Goal: Check status: Check status

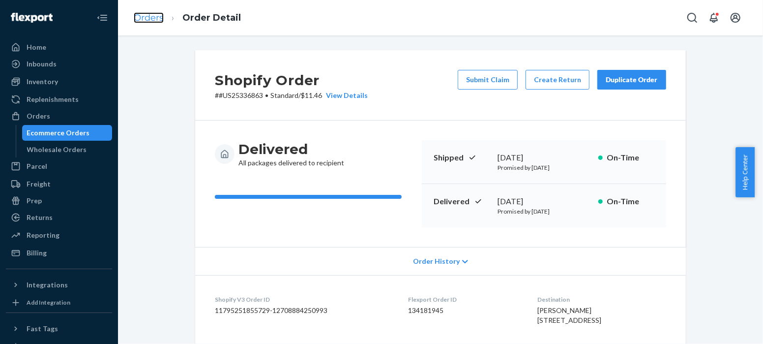
click at [154, 17] on link "Orders" at bounding box center [149, 17] width 30 height 11
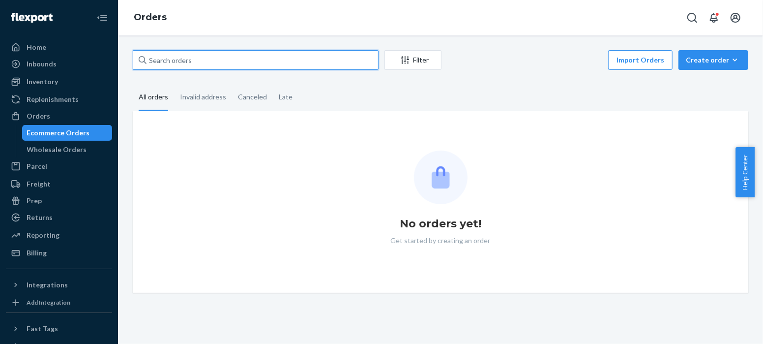
click at [200, 63] on input "text" at bounding box center [256, 60] width 246 height 20
paste input "US25337146"
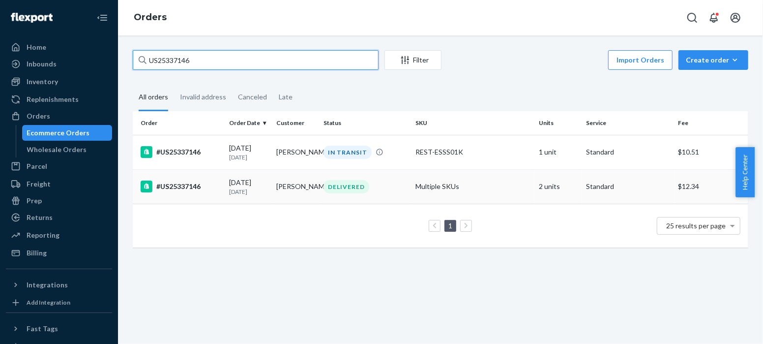
type input "US25337146"
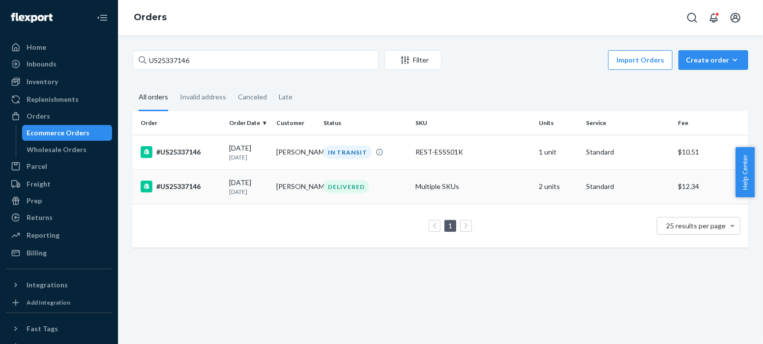
click at [183, 185] on div "#US25337146" at bounding box center [181, 186] width 81 height 12
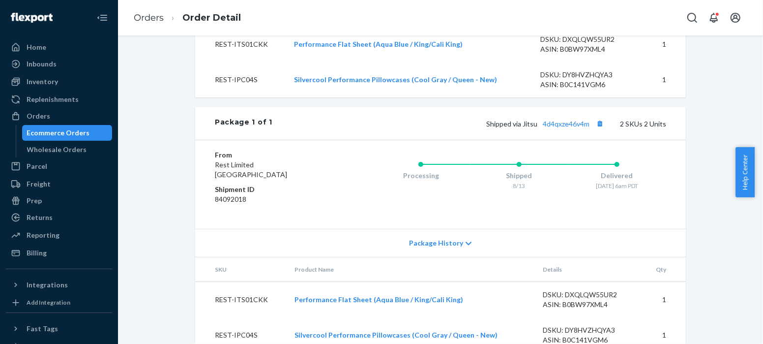
scroll to position [434, 0]
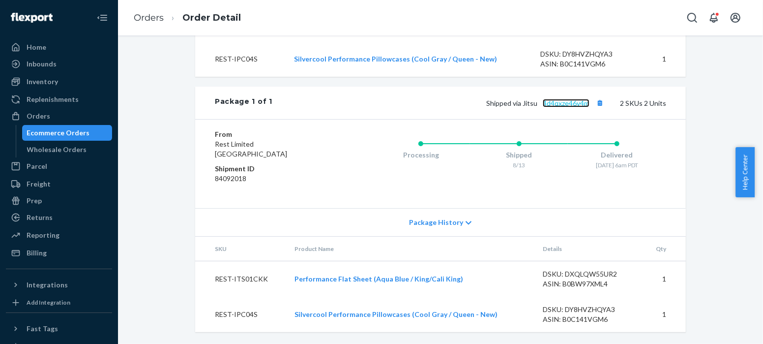
click at [563, 104] on link "4d4qxze46v4m" at bounding box center [566, 103] width 47 height 8
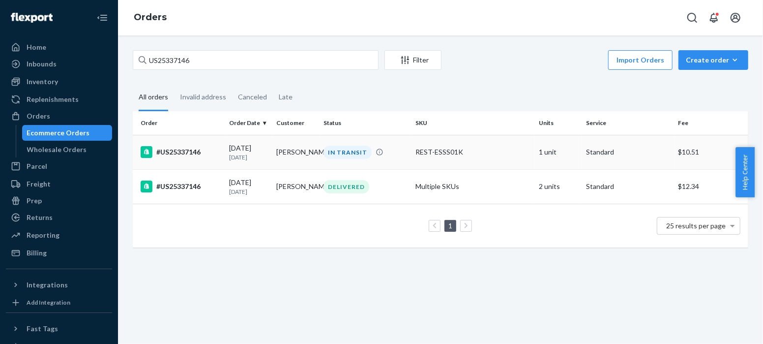
click at [183, 149] on div "#US25337146" at bounding box center [181, 152] width 81 height 12
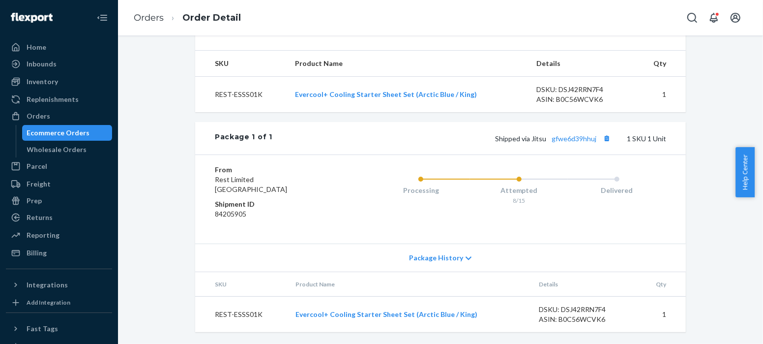
scroll to position [363, 0]
click at [556, 138] on link "gfwe6d39hhuj" at bounding box center [573, 138] width 45 height 8
drag, startPoint x: 150, startPoint y: 17, endPoint x: 186, endPoint y: 38, distance: 41.6
click at [151, 18] on link "Orders" at bounding box center [149, 17] width 30 height 11
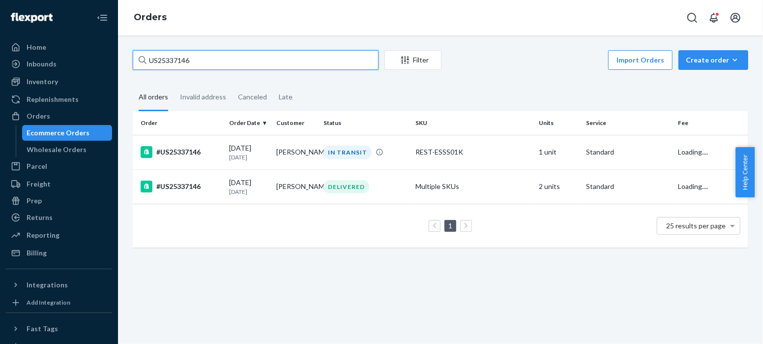
drag, startPoint x: 197, startPoint y: 61, endPoint x: 111, endPoint y: 56, distance: 86.2
click at [111, 56] on div "Home Inbounds Shipping Plans Problems Inventory Products Replenishments Orders …" at bounding box center [381, 172] width 763 height 344
paste input "88"
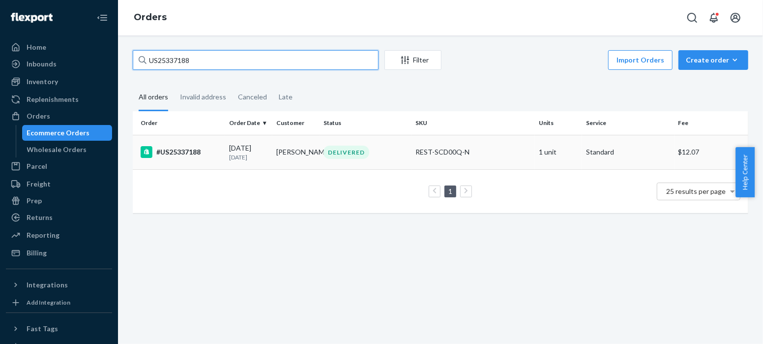
type input "US25337188"
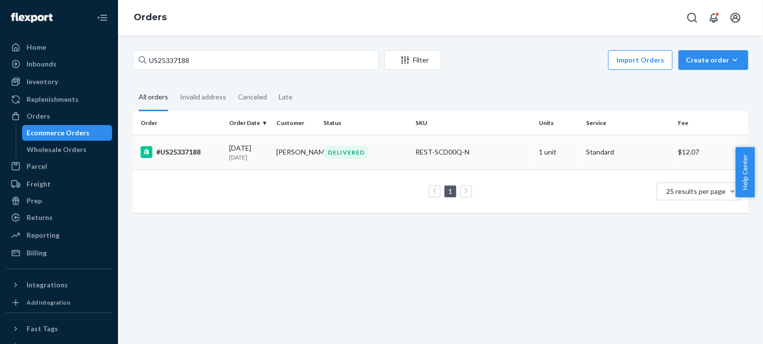
click at [178, 150] on div "#US25337188" at bounding box center [181, 152] width 81 height 12
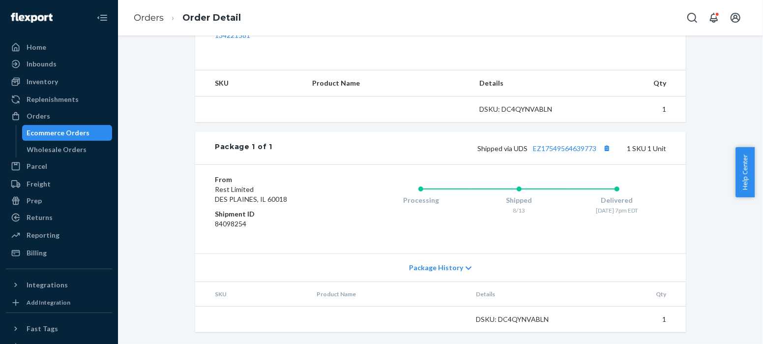
scroll to position [353, 0]
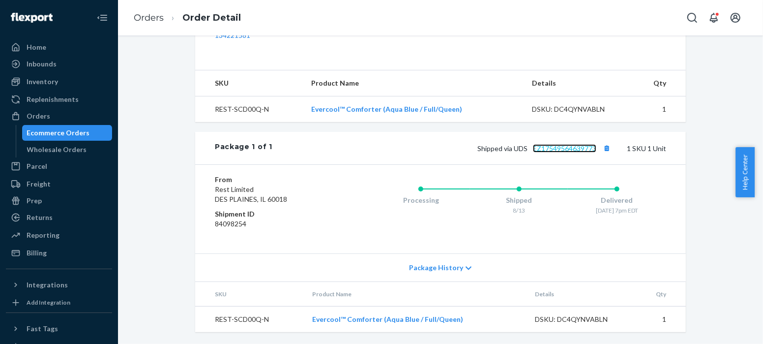
click at [563, 147] on link "EZ17549564639773" at bounding box center [564, 148] width 63 height 8
click at [150, 16] on link "Orders" at bounding box center [149, 17] width 30 height 11
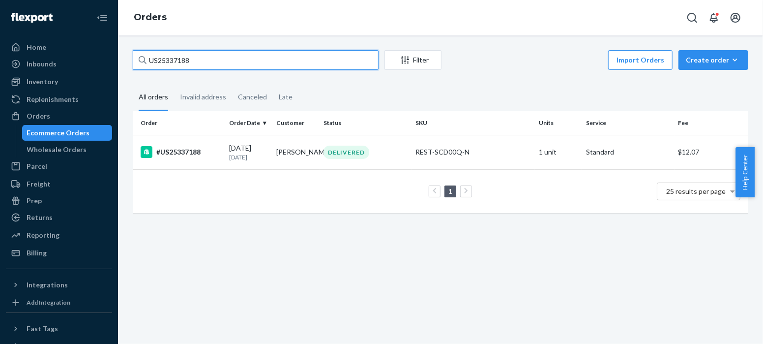
drag, startPoint x: 200, startPoint y: 61, endPoint x: 140, endPoint y: 55, distance: 60.3
click at [140, 55] on div "US25337188" at bounding box center [256, 60] width 246 height 20
paste input "9"
type input "US25337189"
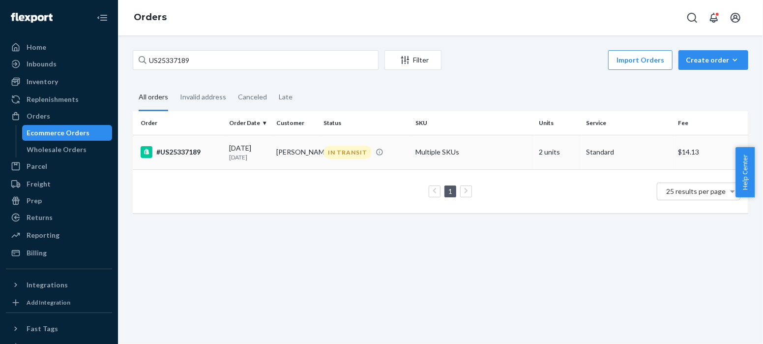
click at [180, 150] on div "#US25337189" at bounding box center [181, 152] width 81 height 12
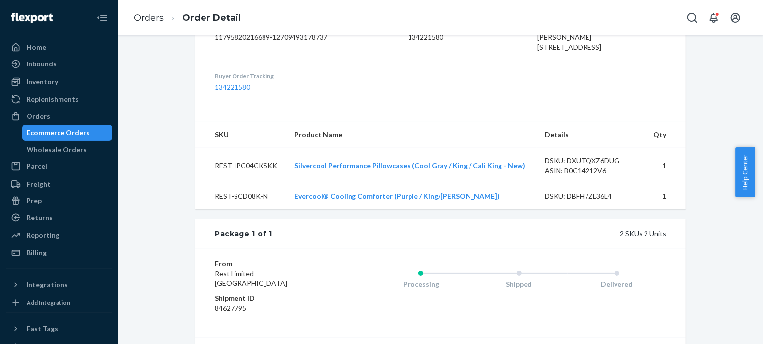
scroll to position [364, 0]
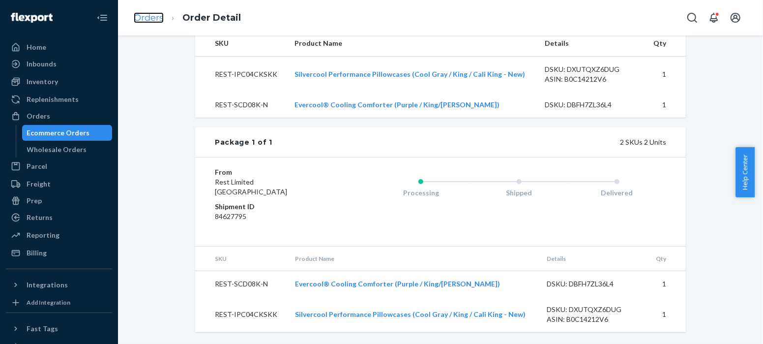
click at [150, 18] on link "Orders" at bounding box center [149, 17] width 30 height 11
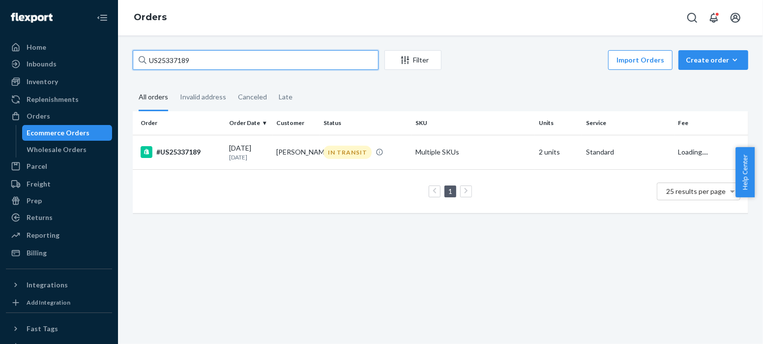
drag, startPoint x: 200, startPoint y: 59, endPoint x: 105, endPoint y: 58, distance: 94.4
click at [105, 58] on div "Home Inbounds Shipping Plans Problems Inventory Products Replenishments Orders …" at bounding box center [381, 172] width 763 height 344
paste input "361"
type input "US25337361"
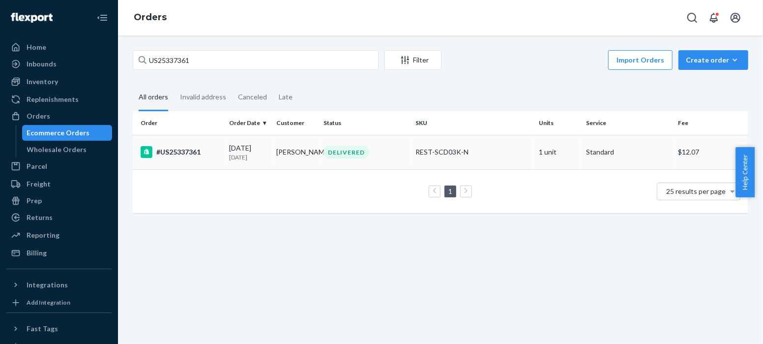
click at [184, 150] on div "#US25337361" at bounding box center [181, 152] width 81 height 12
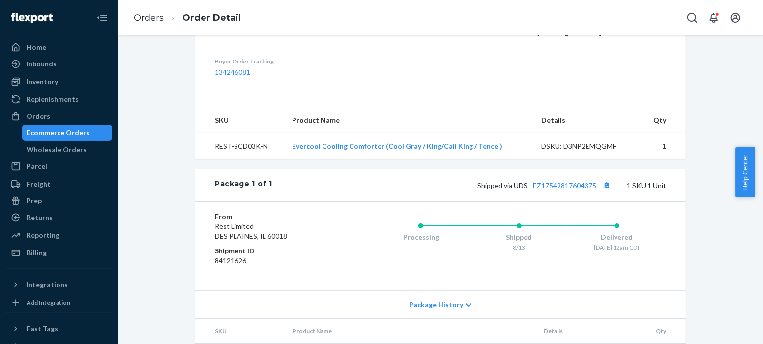
scroll to position [343, 0]
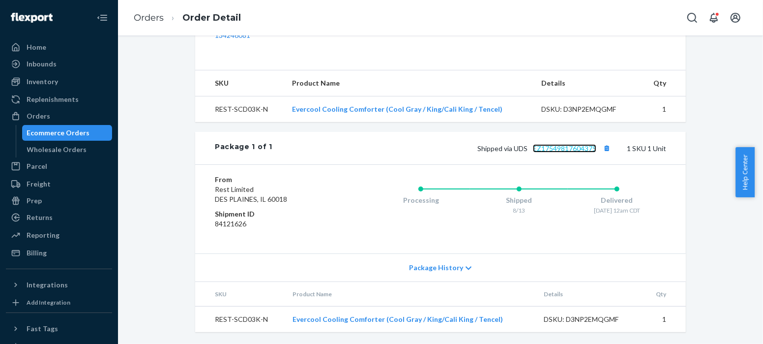
click at [578, 150] on link "EZ17549817604375" at bounding box center [564, 148] width 63 height 8
click at [151, 18] on link "Orders" at bounding box center [149, 17] width 30 height 11
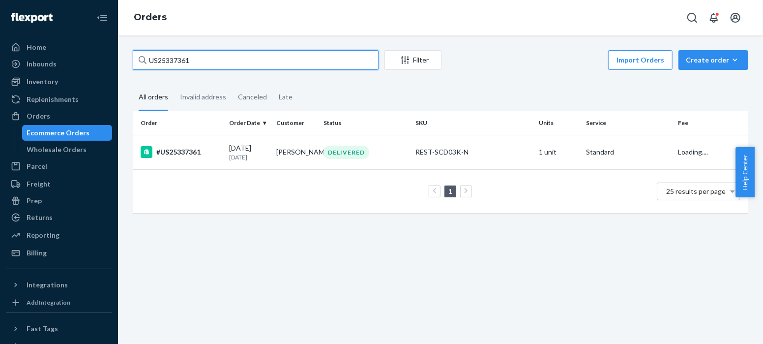
drag, startPoint x: 203, startPoint y: 56, endPoint x: 125, endPoint y: 55, distance: 77.7
click at [125, 55] on div "US25337361 Filter Import Orders Create order Ecommerce order Removal order All …" at bounding box center [440, 136] width 630 height 173
paste input "467"
type input "US25337467"
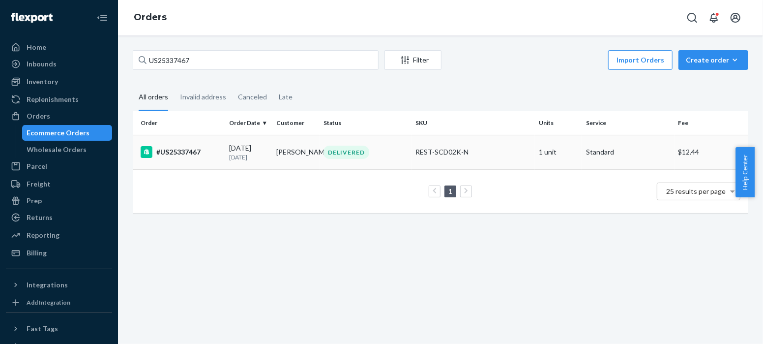
click at [185, 153] on div "#US25337467" at bounding box center [181, 152] width 81 height 12
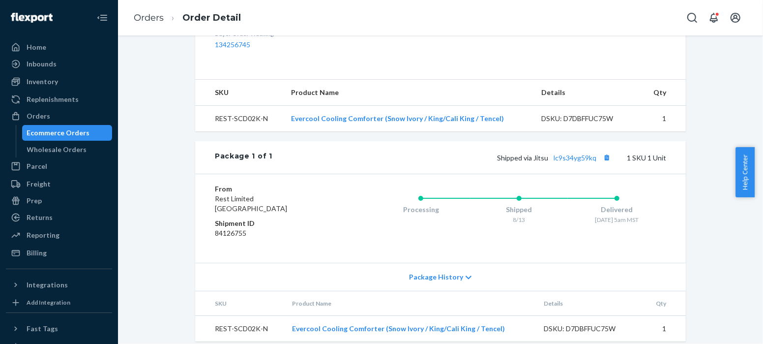
scroll to position [343, 0]
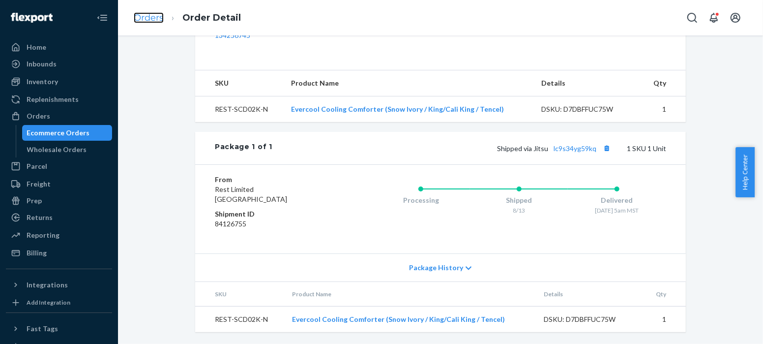
click at [152, 19] on link "Orders" at bounding box center [149, 17] width 30 height 11
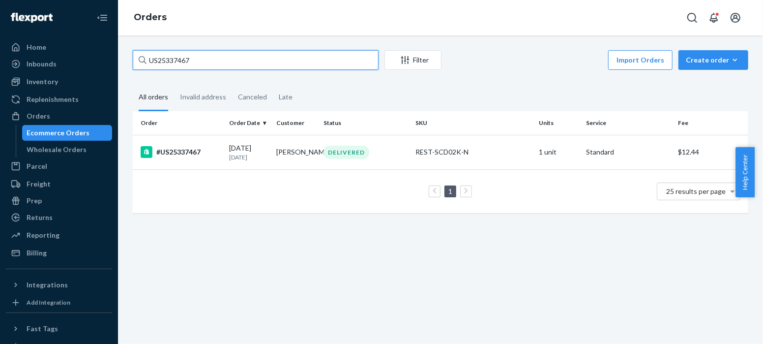
drag, startPoint x: 199, startPoint y: 58, endPoint x: 134, endPoint y: 69, distance: 65.4
click at [134, 69] on input "US25337467" at bounding box center [256, 60] width 246 height 20
paste input "545"
type input "US25337545"
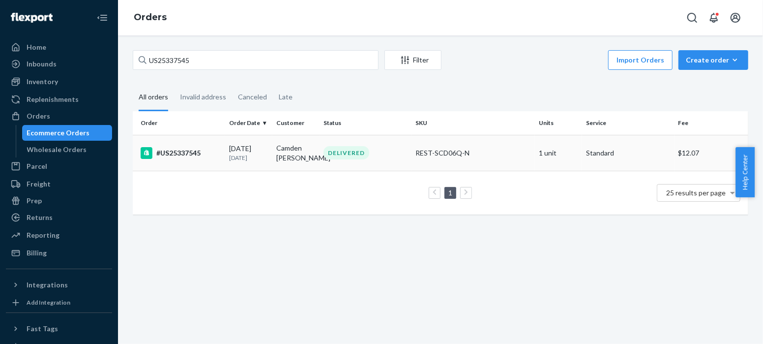
click at [182, 150] on div "#US25337545" at bounding box center [181, 153] width 81 height 12
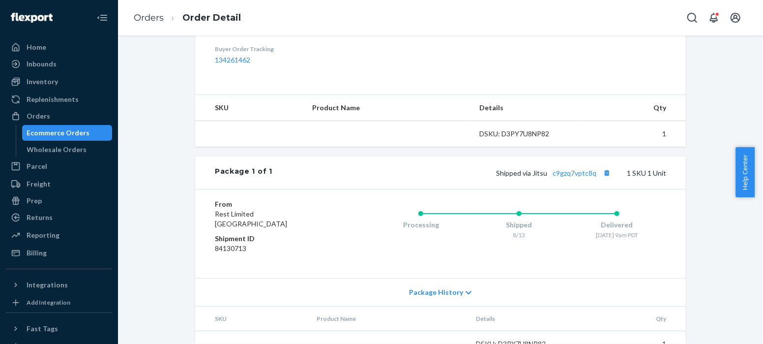
scroll to position [343, 0]
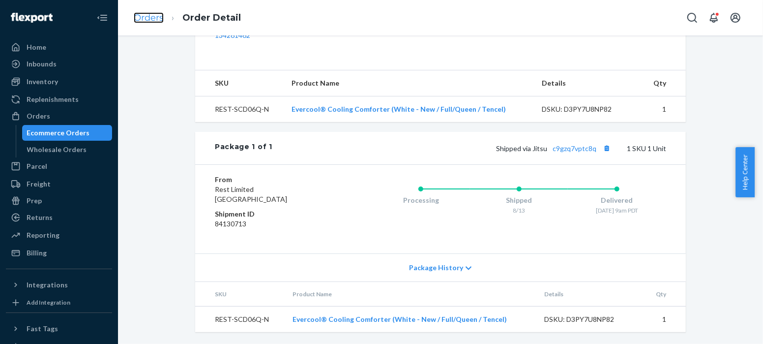
click at [151, 14] on link "Orders" at bounding box center [149, 17] width 30 height 11
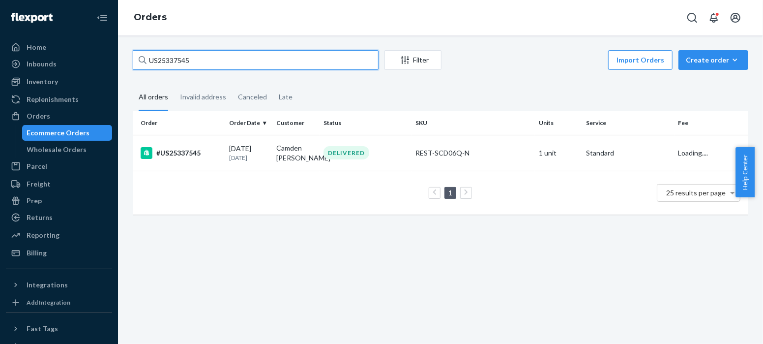
drag, startPoint x: 200, startPoint y: 58, endPoint x: 133, endPoint y: 61, distance: 66.9
click at [133, 61] on input "US25337545" at bounding box center [256, 60] width 246 height 20
paste input "PD2405812"
type input "PD2405812"
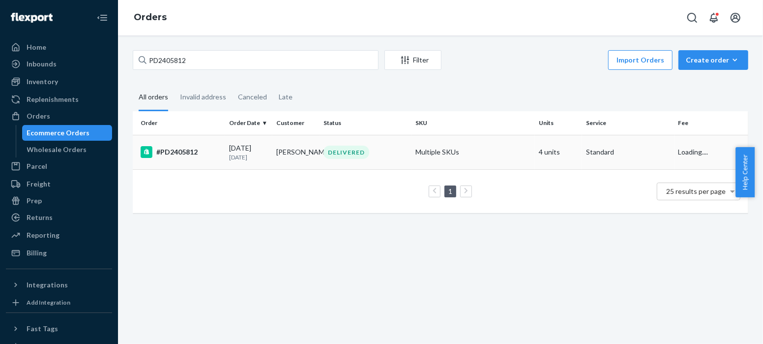
click at [185, 151] on div "#PD2405812" at bounding box center [181, 152] width 81 height 12
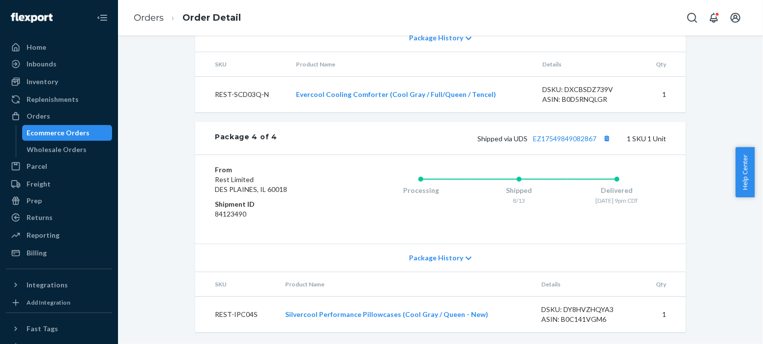
scroll to position [1056, 0]
click at [549, 139] on link "EZ17549849082867" at bounding box center [564, 138] width 63 height 8
click at [139, 18] on link "Orders" at bounding box center [149, 17] width 30 height 11
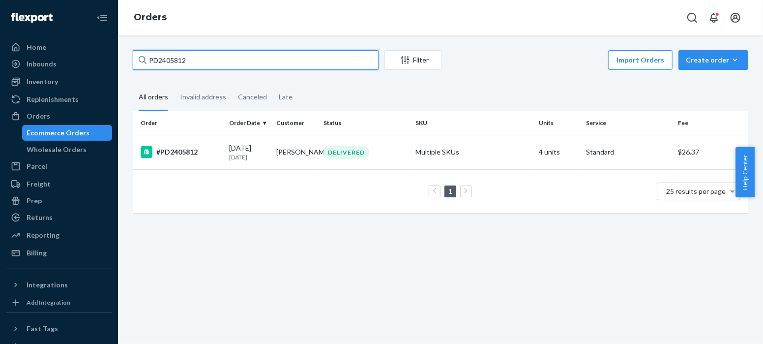
drag, startPoint x: 200, startPoint y: 63, endPoint x: 124, endPoint y: 48, distance: 77.1
click at [124, 48] on div "PD2405812 Filter Import Orders Create order Ecommerce order Removal order All o…" at bounding box center [440, 189] width 645 height 308
paste input "US2533709"
type input "US25337092"
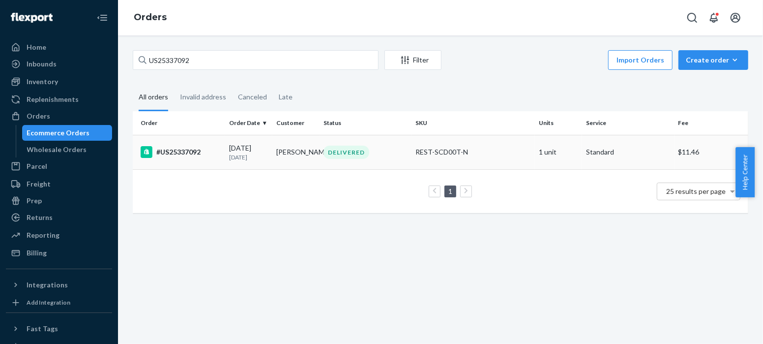
click at [188, 150] on div "#US25337092" at bounding box center [181, 152] width 81 height 12
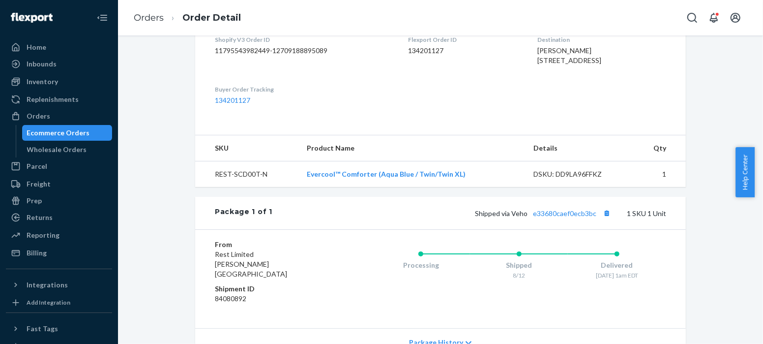
scroll to position [343, 0]
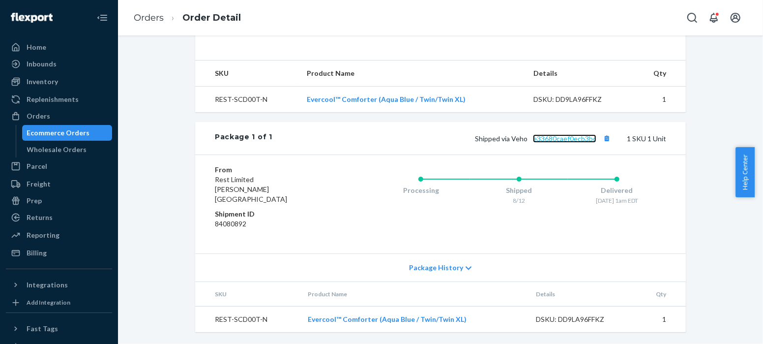
click at [577, 143] on link "e33680caef0ecb3bc" at bounding box center [564, 138] width 63 height 8
click at [146, 16] on link "Orders" at bounding box center [149, 17] width 30 height 11
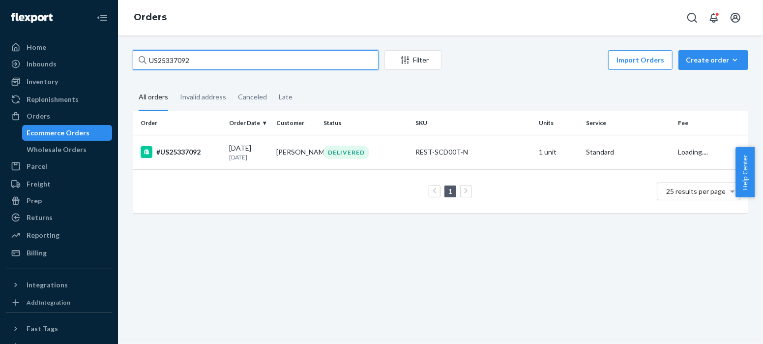
drag, startPoint x: 205, startPoint y: 59, endPoint x: 119, endPoint y: 67, distance: 86.4
click at [119, 67] on div "US25337092 Filter Import Orders Create order Ecommerce order Removal order All …" at bounding box center [440, 189] width 645 height 308
paste input "458"
type input "US25337458"
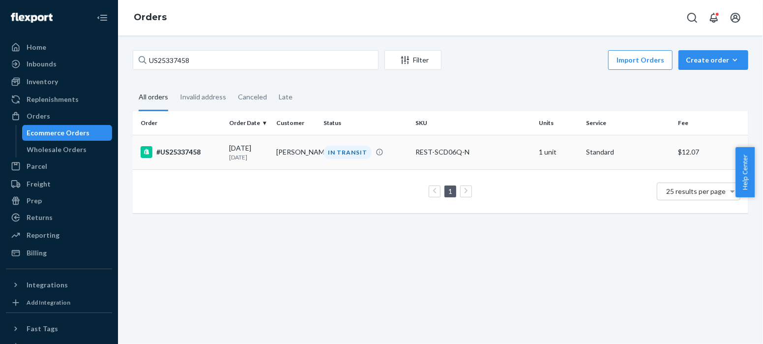
click at [187, 152] on div "#US25337458" at bounding box center [181, 152] width 81 height 12
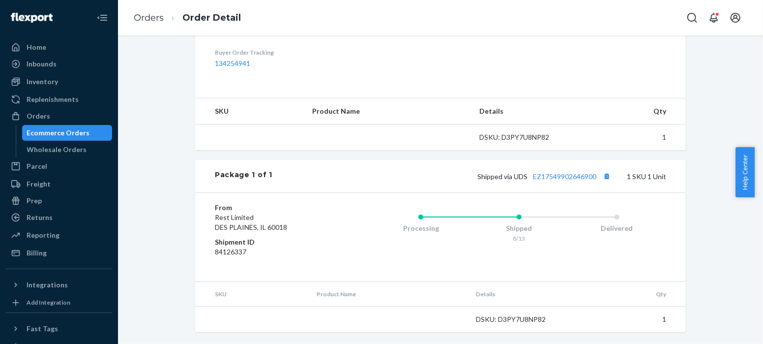
scroll to position [315, 0]
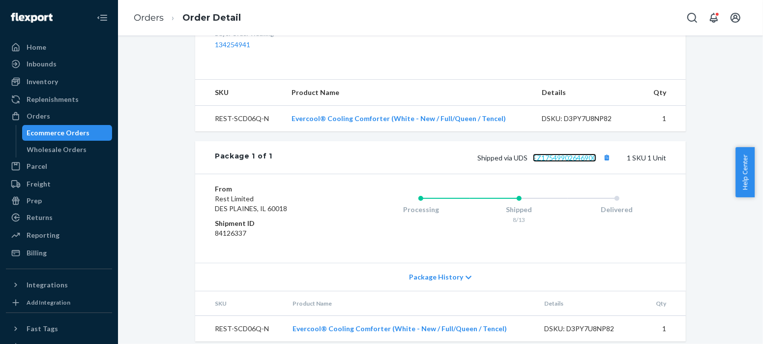
click at [563, 162] on link "EZ17549902646900" at bounding box center [564, 157] width 63 height 8
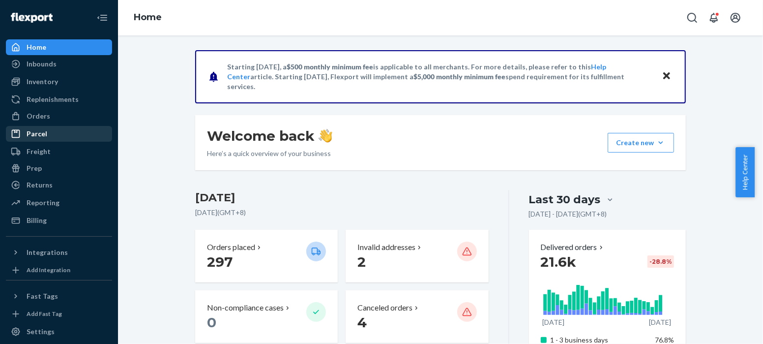
click at [40, 132] on div "Parcel" at bounding box center [37, 134] width 21 height 10
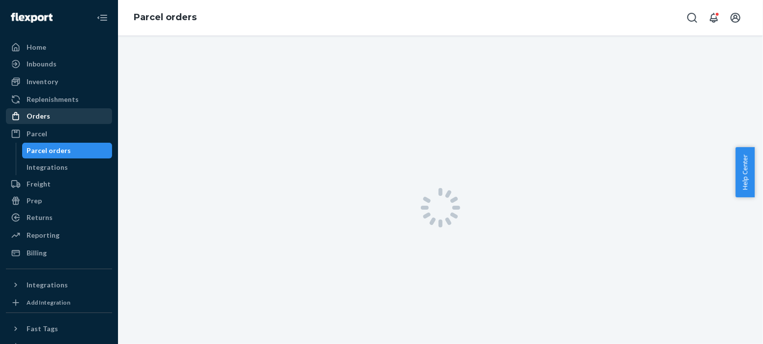
click at [40, 117] on div "Orders" at bounding box center [39, 116] width 24 height 10
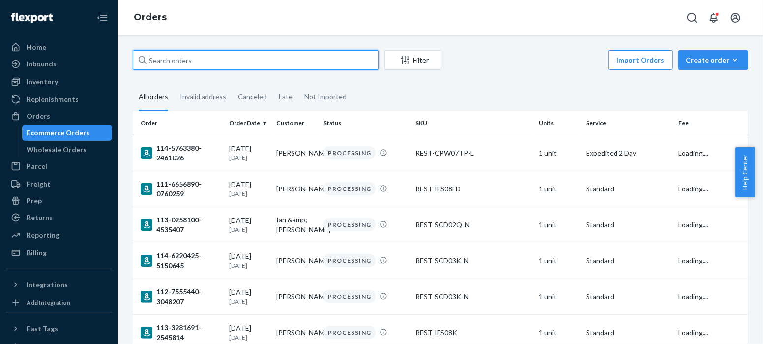
click at [195, 59] on input "text" at bounding box center [256, 60] width 246 height 20
paste input "PD3536722"
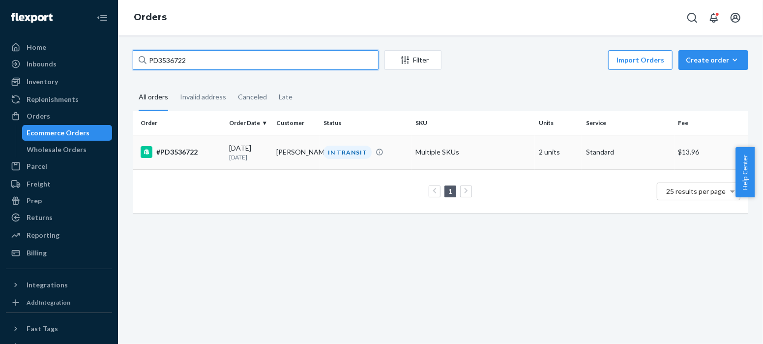
type input "PD3536722"
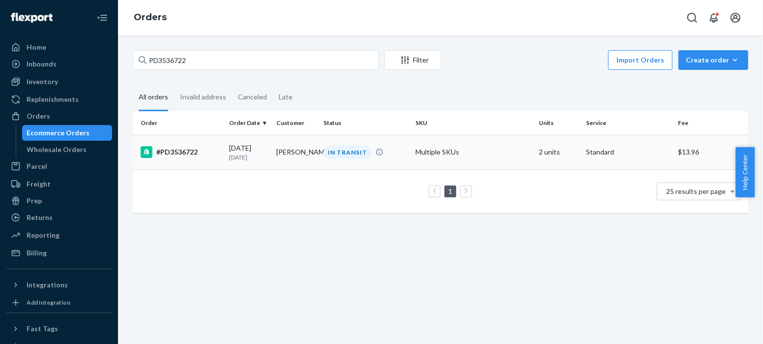
click at [184, 150] on div "#PD3536722" at bounding box center [181, 152] width 81 height 12
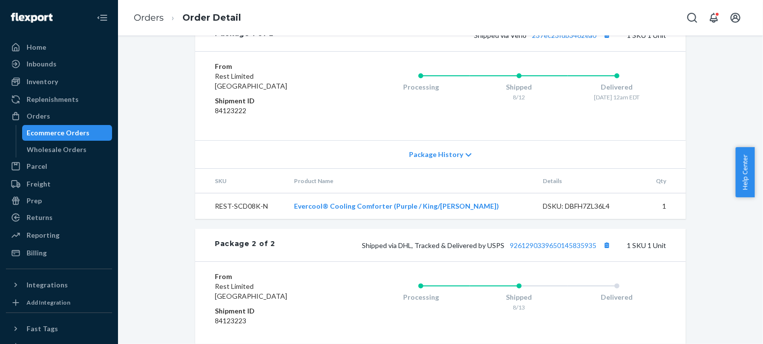
scroll to position [455, 0]
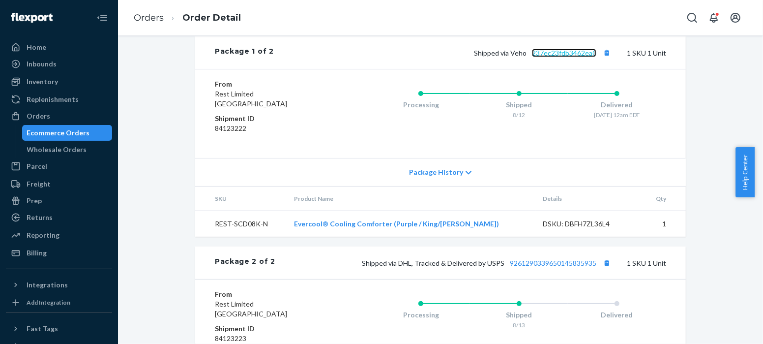
click at [556, 57] on link "237ec23fdb3462ea0" at bounding box center [564, 53] width 64 height 8
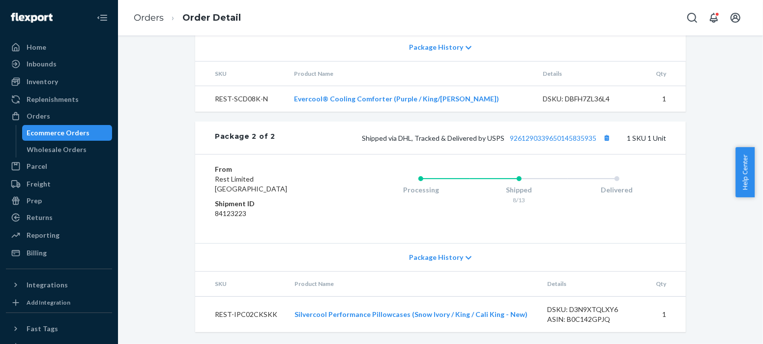
scroll to position [598, 0]
click at [568, 136] on link "9261290339650145835935" at bounding box center [553, 138] width 87 height 8
click at [147, 20] on link "Orders" at bounding box center [149, 17] width 30 height 11
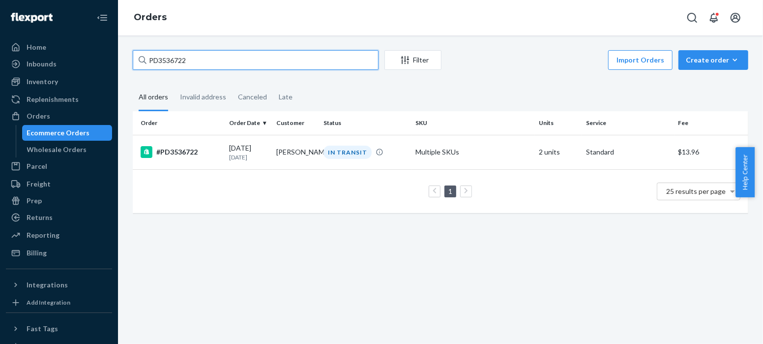
drag, startPoint x: 197, startPoint y: 59, endPoint x: 110, endPoint y: 65, distance: 87.2
click at [110, 65] on div "Home Inbounds Shipping Plans Problems Inventory Products Replenishments Orders …" at bounding box center [381, 172] width 763 height 344
paste input "US25337835"
type input "US25337835"
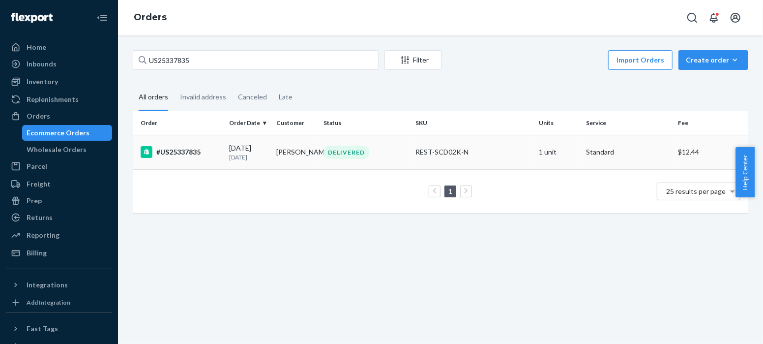
click at [187, 151] on div "#US25337835" at bounding box center [181, 152] width 81 height 12
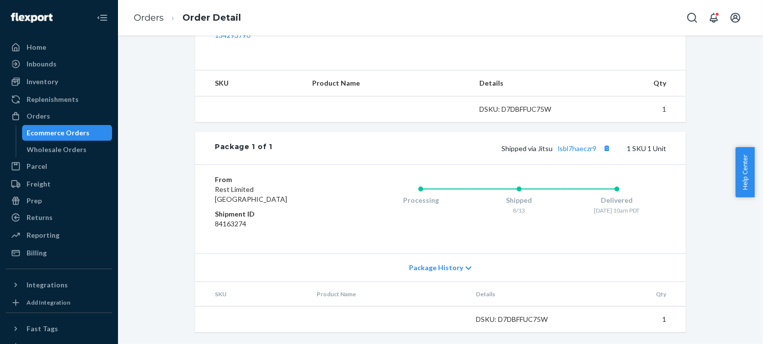
scroll to position [343, 0]
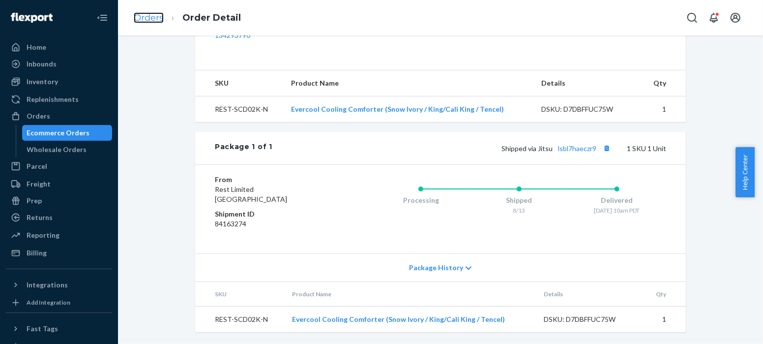
click at [153, 18] on link "Orders" at bounding box center [149, 17] width 30 height 11
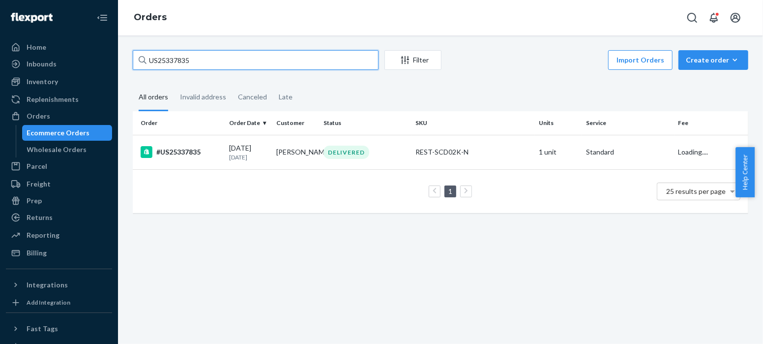
drag, startPoint x: 208, startPoint y: 62, endPoint x: 125, endPoint y: 59, distance: 83.6
click at [125, 59] on div "US25337835 Filter Import Orders Create order Ecommerce order Removal order All …" at bounding box center [440, 136] width 630 height 173
paste input "761"
type input "US25337761"
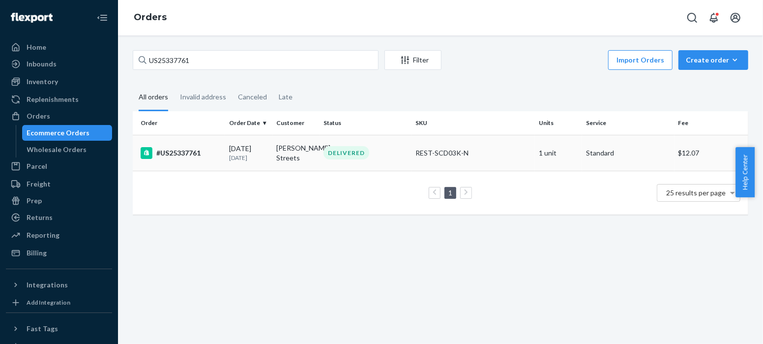
click at [178, 150] on div "#US25337761" at bounding box center [181, 153] width 81 height 12
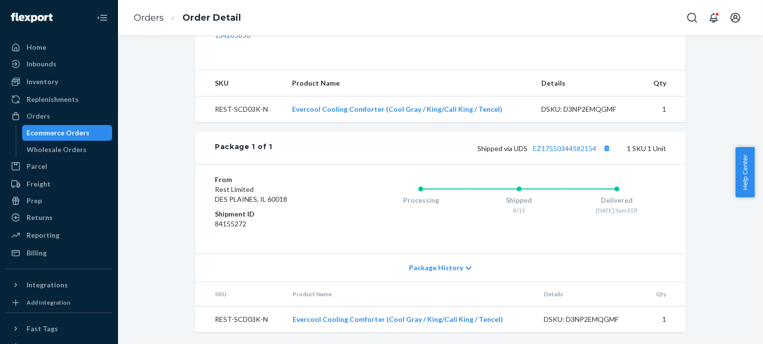
scroll to position [343, 0]
click at [576, 147] on link "EZ17550344582154" at bounding box center [564, 148] width 63 height 8
click at [147, 17] on link "Orders" at bounding box center [149, 17] width 30 height 11
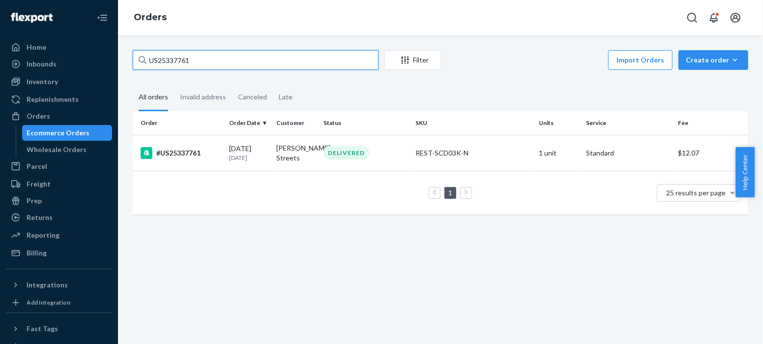
drag, startPoint x: 195, startPoint y: 61, endPoint x: 120, endPoint y: 58, distance: 74.8
click at [120, 58] on div "US25337761 Filter Import Orders Create order Ecommerce order Removal order All …" at bounding box center [440, 189] width 645 height 308
paste input "3"
type input "US25337763"
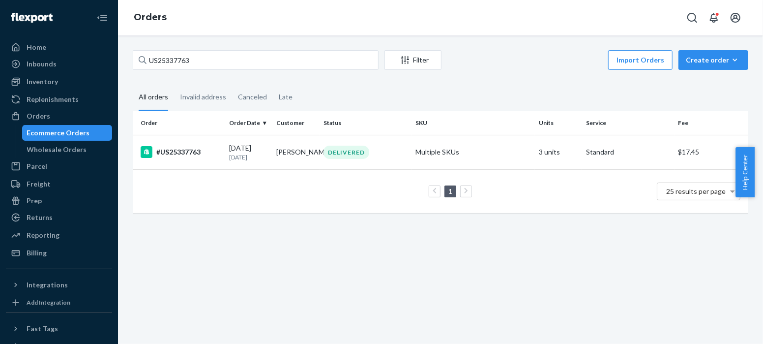
click at [177, 147] on div "#US25337763" at bounding box center [181, 152] width 81 height 12
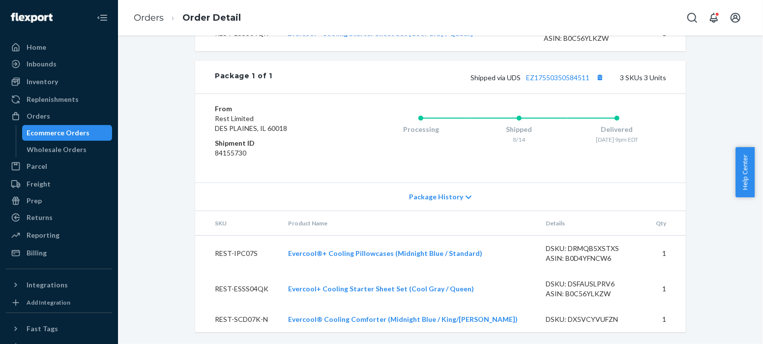
scroll to position [484, 0]
click at [569, 76] on link "EZ17550350584511" at bounding box center [557, 77] width 63 height 8
click at [151, 16] on link "Orders" at bounding box center [149, 17] width 30 height 11
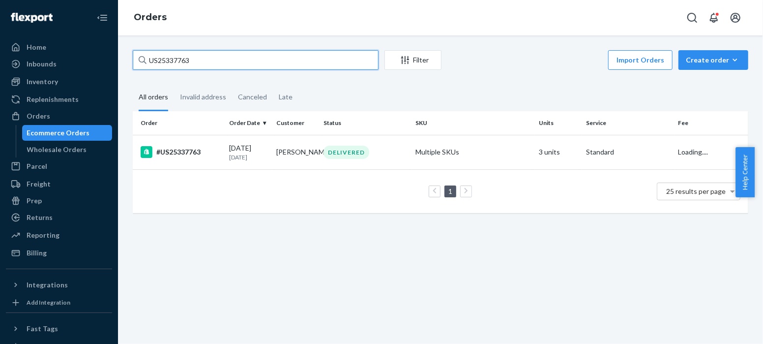
drag, startPoint x: 203, startPoint y: 57, endPoint x: 118, endPoint y: 62, distance: 85.7
click at [118, 62] on div "US25337763 Filter Import Orders Create order Ecommerce order Removal order All …" at bounding box center [440, 189] width 645 height 308
paste input "940"
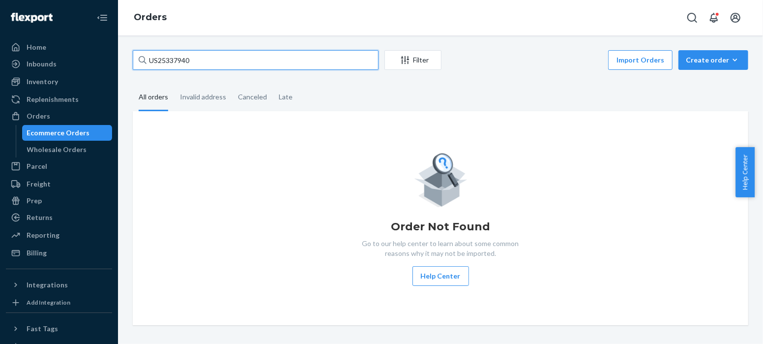
type input "US25337940"
drag, startPoint x: 203, startPoint y: 60, endPoint x: 90, endPoint y: 53, distance: 113.3
click at [90, 53] on div "Home Inbounds Shipping Plans Problems Inventory Products Replenishments Orders …" at bounding box center [381, 172] width 763 height 344
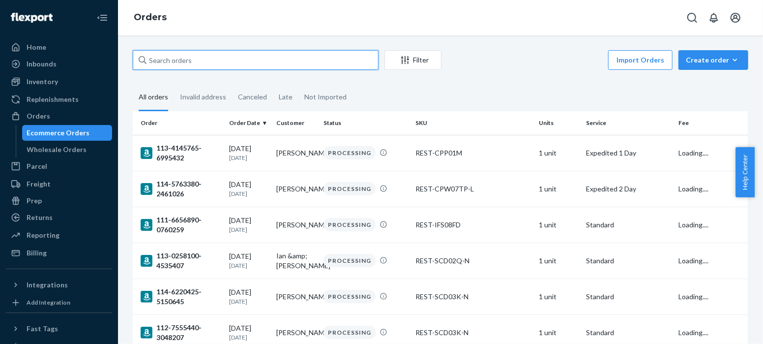
click at [183, 58] on input "text" at bounding box center [256, 60] width 246 height 20
paste input "US25337940"
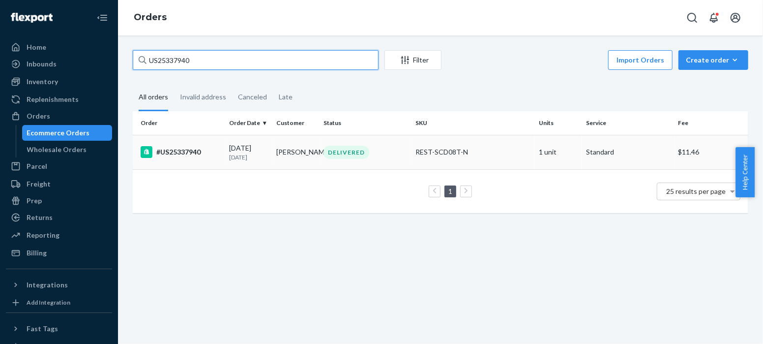
type input "US25337940"
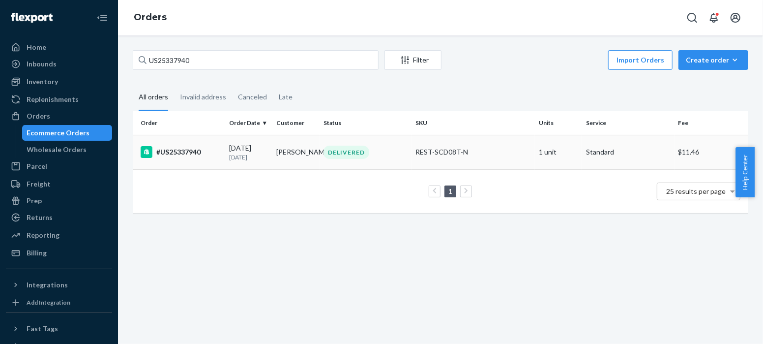
click at [177, 148] on div "#US25337940" at bounding box center [181, 152] width 81 height 12
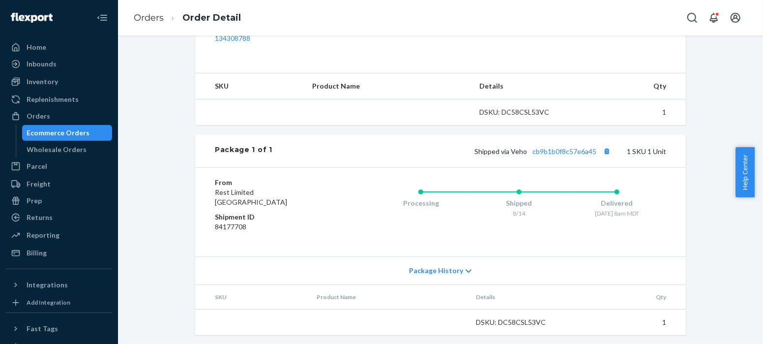
scroll to position [343, 0]
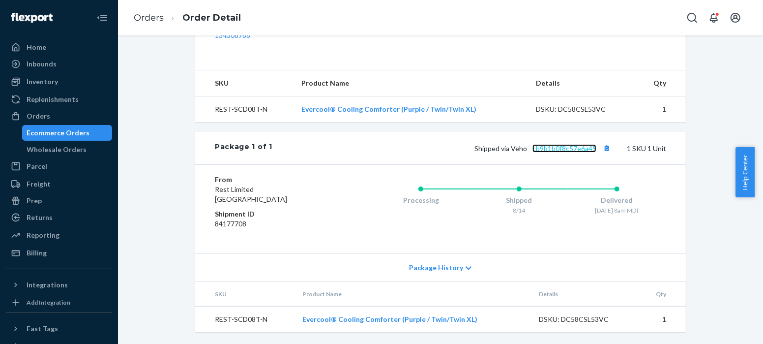
click at [563, 147] on link "cb9b1b0f8c57e6a45" at bounding box center [564, 148] width 64 height 8
click at [149, 18] on link "Orders" at bounding box center [149, 17] width 30 height 11
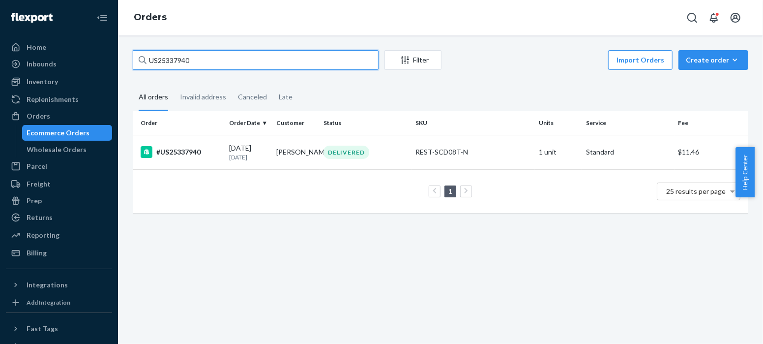
drag, startPoint x: 199, startPoint y: 61, endPoint x: 123, endPoint y: 59, distance: 76.2
click at [123, 59] on div "US25337940 Filter Import Orders Create order Ecommerce order Removal order All …" at bounding box center [440, 189] width 645 height 308
paste input "853"
type input "US25337853"
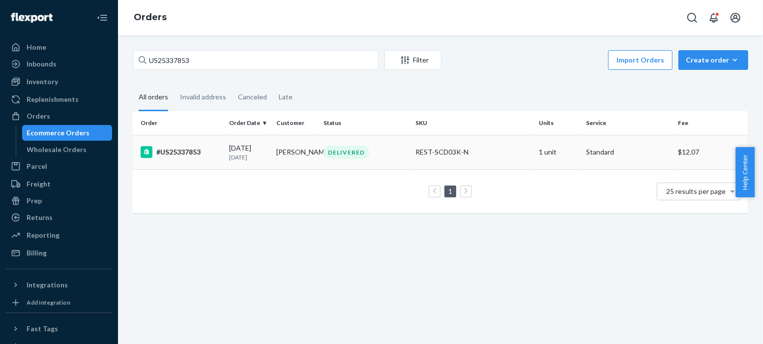
click at [182, 153] on div "#US25337853" at bounding box center [181, 152] width 81 height 12
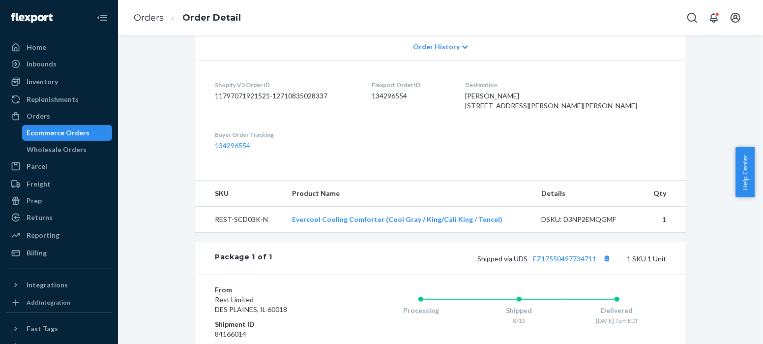
scroll to position [343, 0]
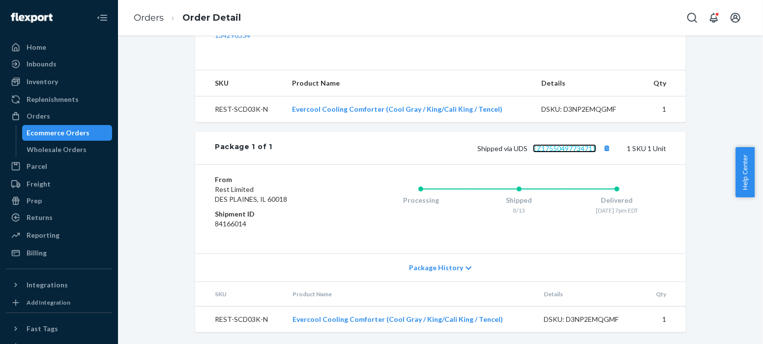
click at [542, 150] on link "EZ17550497734711" at bounding box center [564, 148] width 63 height 8
click at [151, 18] on link "Orders" at bounding box center [149, 17] width 30 height 11
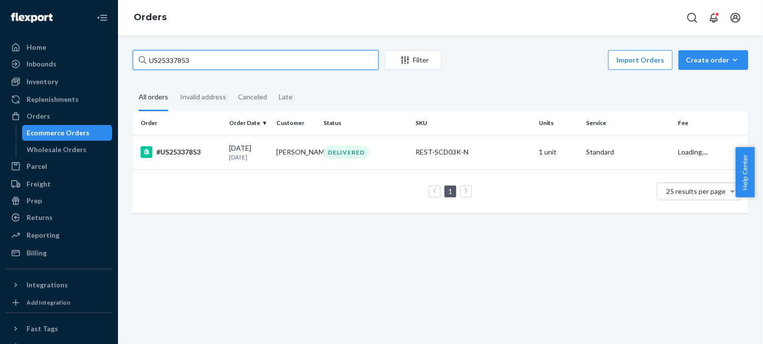
drag, startPoint x: 196, startPoint y: 60, endPoint x: 128, endPoint y: 59, distance: 67.8
click at [128, 59] on div "US25337853 Filter Import Orders Create order Ecommerce order Removal order All …" at bounding box center [440, 136] width 630 height 173
paste input "8040"
type input "US25338040"
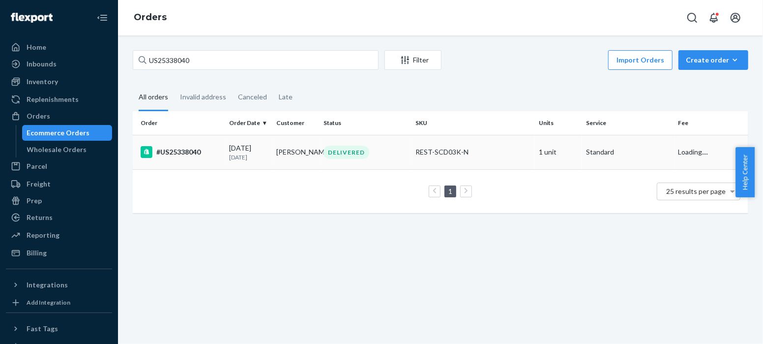
click at [192, 149] on div "#US25338040" at bounding box center [181, 152] width 81 height 12
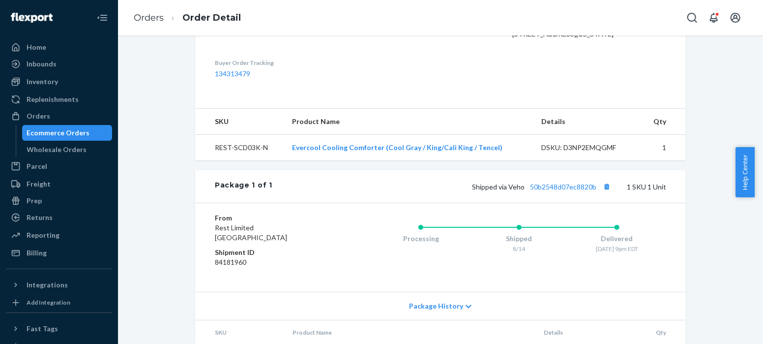
scroll to position [343, 0]
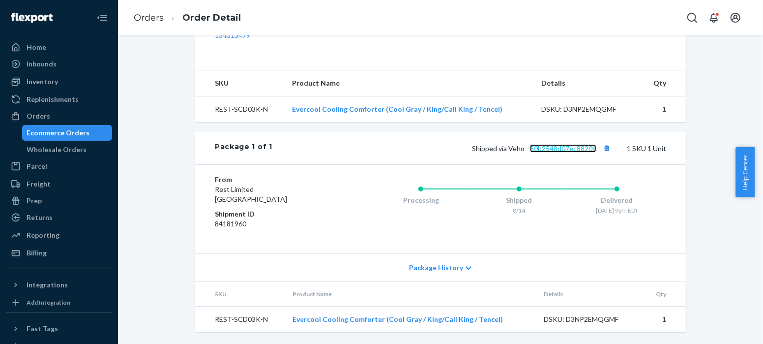
click at [551, 147] on link "50b2548d07ec8820b" at bounding box center [563, 148] width 66 height 8
click at [145, 16] on link "Orders" at bounding box center [149, 17] width 30 height 11
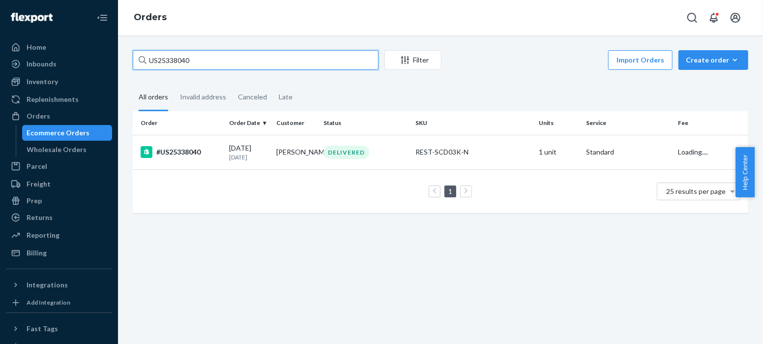
drag, startPoint x: 196, startPoint y: 58, endPoint x: 124, endPoint y: 59, distance: 71.8
click at [124, 59] on div "US25338040 Filter Import Orders Create order Ecommerce order Removal order All …" at bounding box center [440, 189] width 645 height 308
paste input "61"
type input "US25338061"
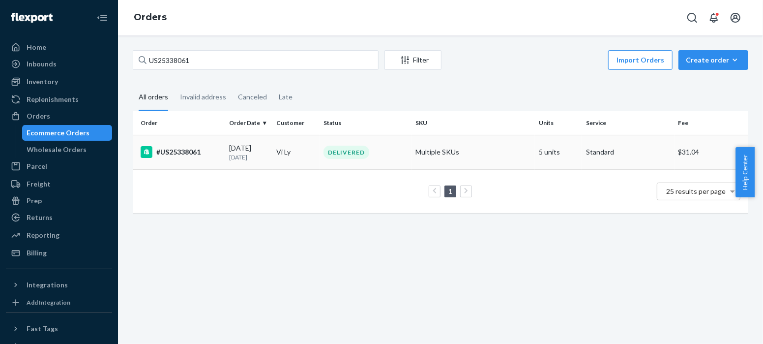
click at [193, 151] on div "#US25338061" at bounding box center [181, 152] width 81 height 12
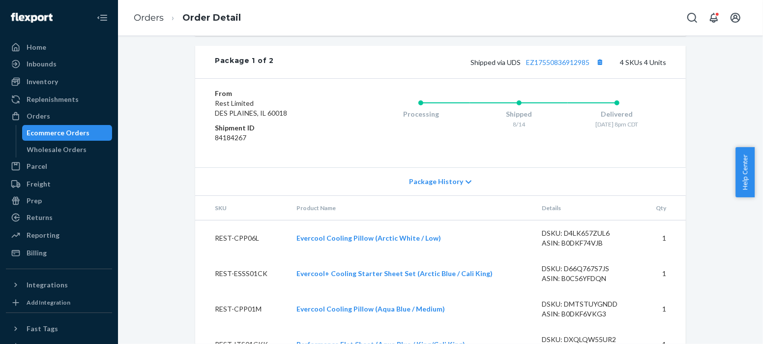
scroll to position [537, 0]
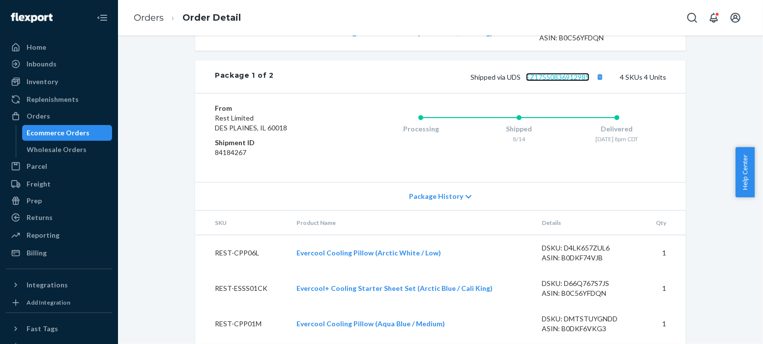
click at [540, 81] on link "EZ17550836912985" at bounding box center [557, 77] width 63 height 8
click at [154, 14] on link "Orders" at bounding box center [149, 17] width 30 height 11
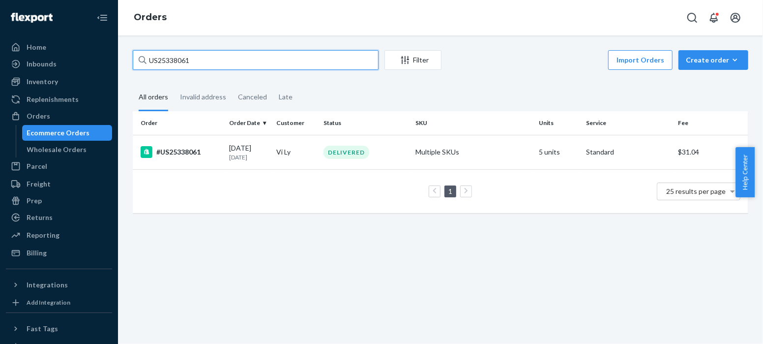
drag, startPoint x: 196, startPoint y: 60, endPoint x: 128, endPoint y: 60, distance: 67.8
click at [128, 60] on div "US25338061 Filter Import Orders Create order Ecommerce order Removal order All …" at bounding box center [440, 136] width 630 height 173
paste input "PD182511"
type input "PD1825111"
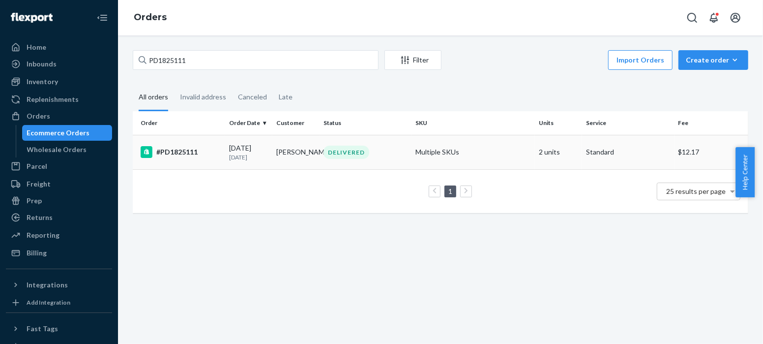
click at [183, 151] on div "#PD1825111" at bounding box center [181, 152] width 81 height 12
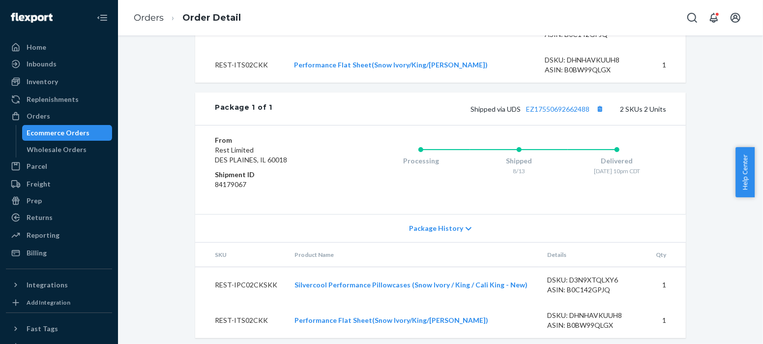
scroll to position [434, 0]
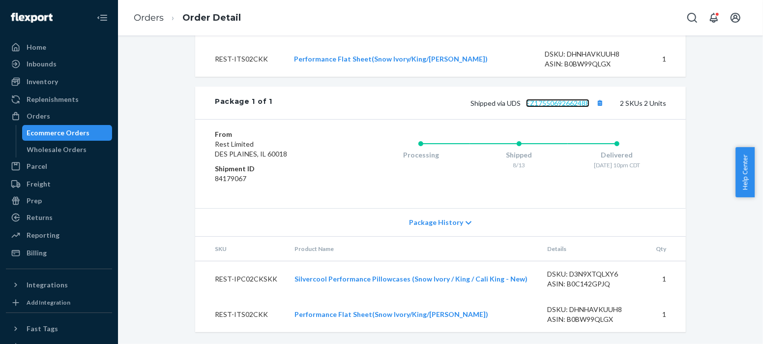
click at [540, 102] on link "EZ17550692662488" at bounding box center [557, 103] width 63 height 8
click at [154, 21] on link "Orders" at bounding box center [149, 17] width 30 height 11
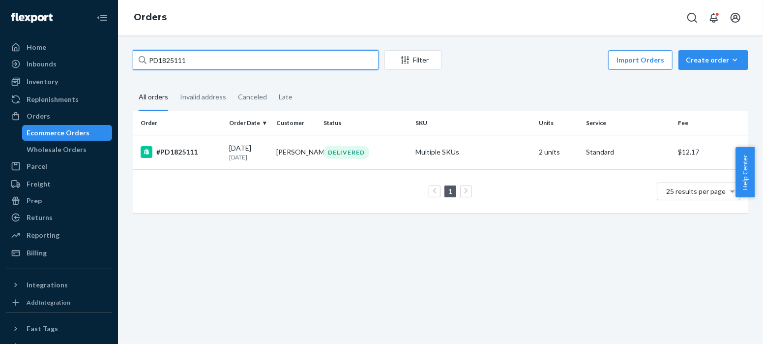
drag, startPoint x: 197, startPoint y: 59, endPoint x: 116, endPoint y: 46, distance: 82.2
click at [116, 46] on div "Home Inbounds Shipping Plans Problems Inventory Products Replenishments Orders …" at bounding box center [381, 172] width 763 height 344
paste input "US25338259"
type input "US25338259"
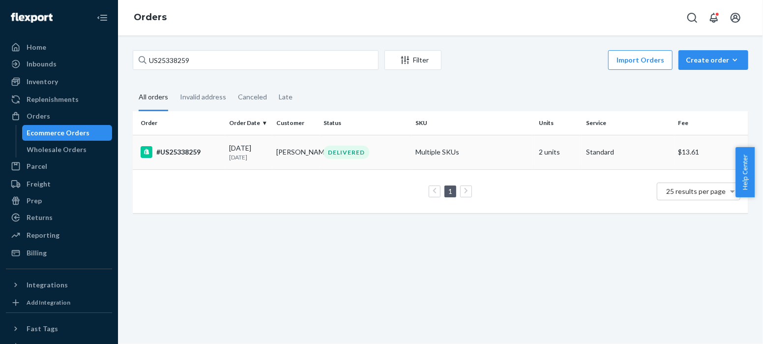
click at [189, 151] on div "#US25338259" at bounding box center [181, 152] width 81 height 12
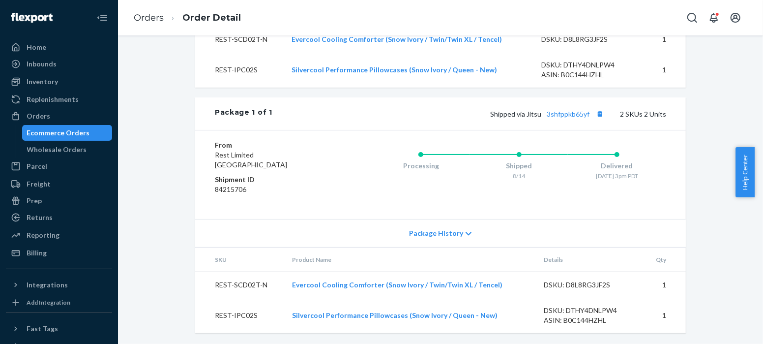
scroll to position [414, 0]
click at [151, 19] on link "Orders" at bounding box center [149, 17] width 30 height 11
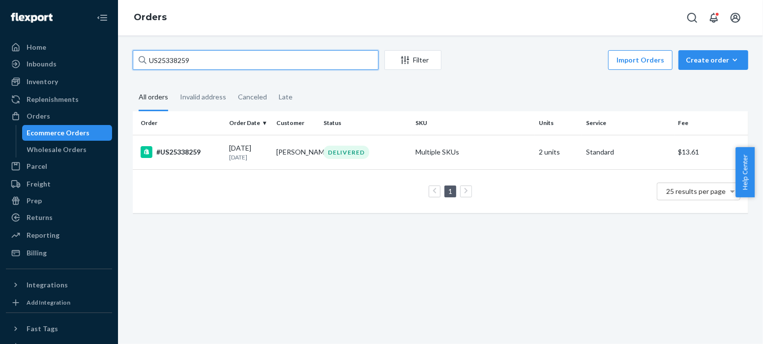
drag, startPoint x: 193, startPoint y: 58, endPoint x: 119, endPoint y: 58, distance: 74.2
click at [119, 58] on div "US25338259 Filter Import Orders Create order Ecommerce order Removal order All …" at bounding box center [440, 189] width 645 height 308
paste input "198"
type input "US25338198"
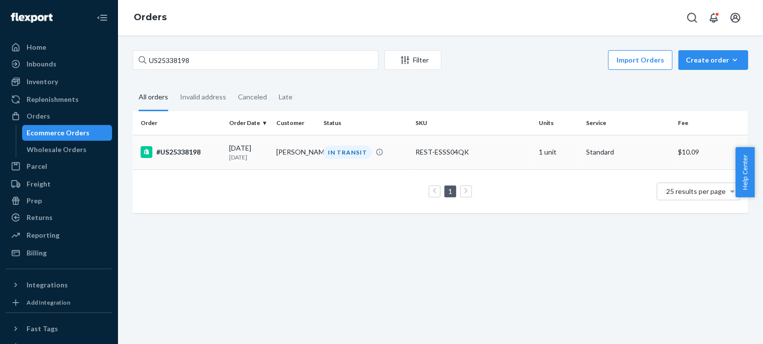
click at [188, 152] on div "#US25338198" at bounding box center [181, 152] width 81 height 12
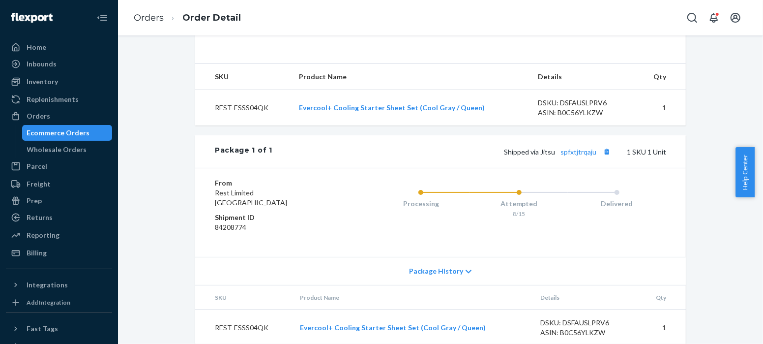
scroll to position [363, 0]
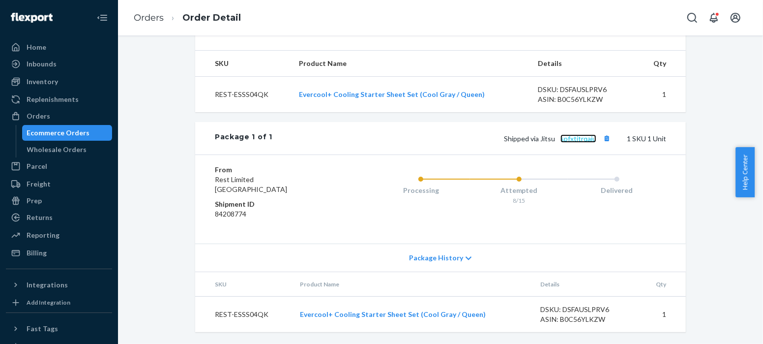
click at [578, 140] on link "spfxtjtrqaju" at bounding box center [578, 138] width 36 height 8
click at [158, 19] on link "Orders" at bounding box center [149, 17] width 30 height 11
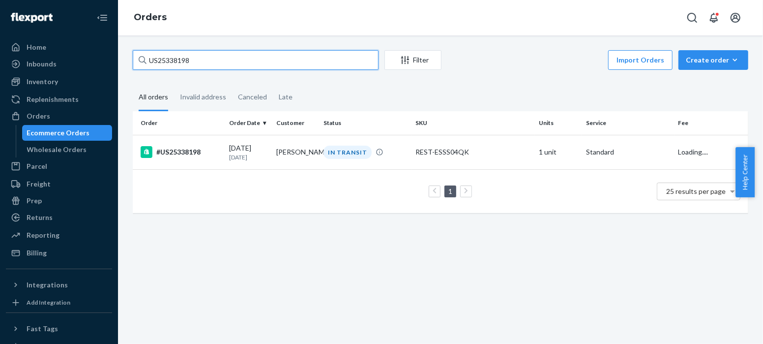
drag, startPoint x: 199, startPoint y: 62, endPoint x: 135, endPoint y: 63, distance: 63.9
click at [135, 63] on input "US25338198" at bounding box center [256, 60] width 246 height 20
paste input "340"
type input "US25338340"
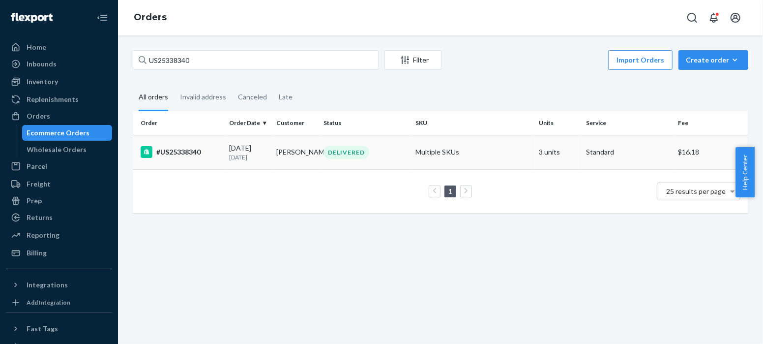
click at [181, 152] on div "#US25338340" at bounding box center [181, 152] width 81 height 12
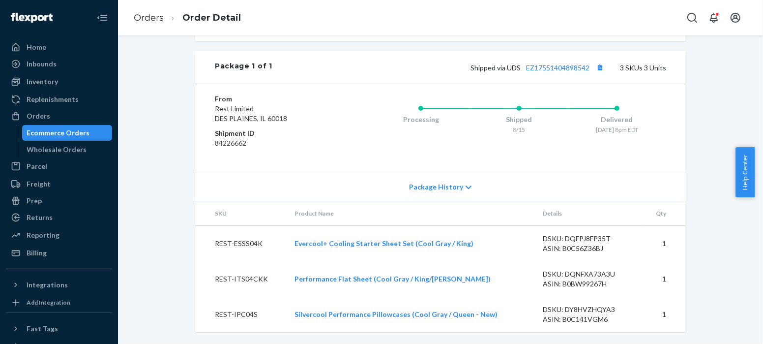
scroll to position [504, 0]
click at [556, 68] on link "EZ17551404898542" at bounding box center [557, 67] width 63 height 8
click at [153, 18] on link "Orders" at bounding box center [149, 17] width 30 height 11
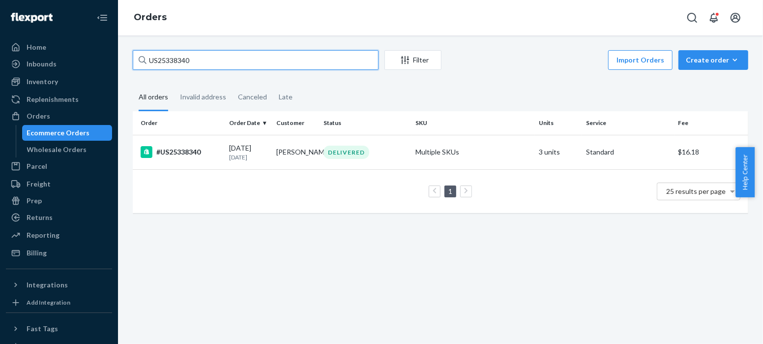
drag, startPoint x: 198, startPoint y: 58, endPoint x: 104, endPoint y: 61, distance: 94.4
click at [104, 61] on div "Home Inbounds Shipping Plans Problems Inventory Products Replenishments Orders …" at bounding box center [381, 172] width 763 height 344
paste input "252"
type input "US25338252"
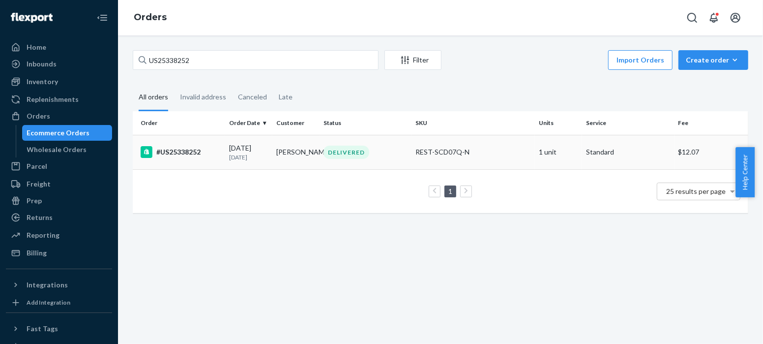
click at [189, 150] on div "#US25338252" at bounding box center [181, 152] width 81 height 12
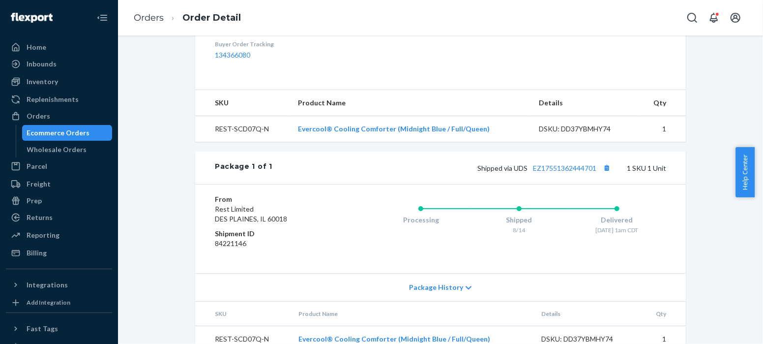
scroll to position [343, 0]
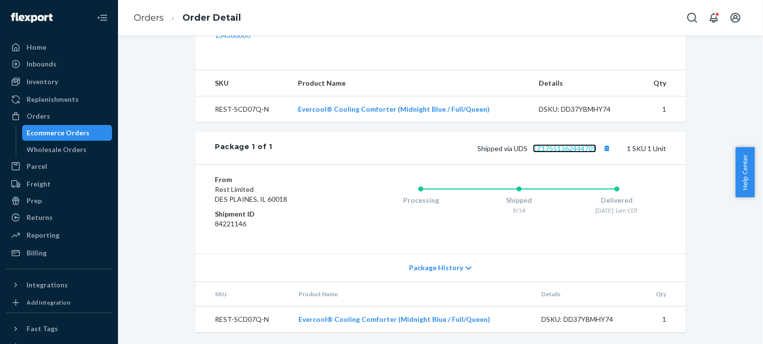
click at [565, 146] on link "EZ17551362444701" at bounding box center [564, 148] width 63 height 8
click at [574, 147] on link "EZ17551362444701" at bounding box center [564, 148] width 63 height 8
click at [147, 15] on link "Orders" at bounding box center [149, 17] width 30 height 11
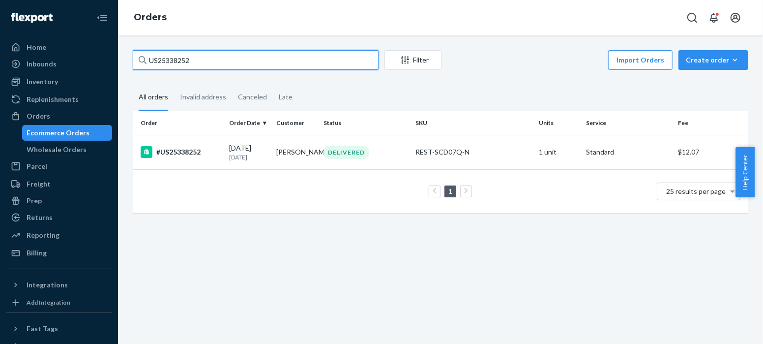
drag, startPoint x: 203, startPoint y: 62, endPoint x: 129, endPoint y: 61, distance: 74.7
click at [129, 61] on div "US25338252 Filter Import Orders Create order Ecommerce order Removal order All …" at bounding box center [440, 136] width 630 height 173
paste input "766"
type input "US25338766"
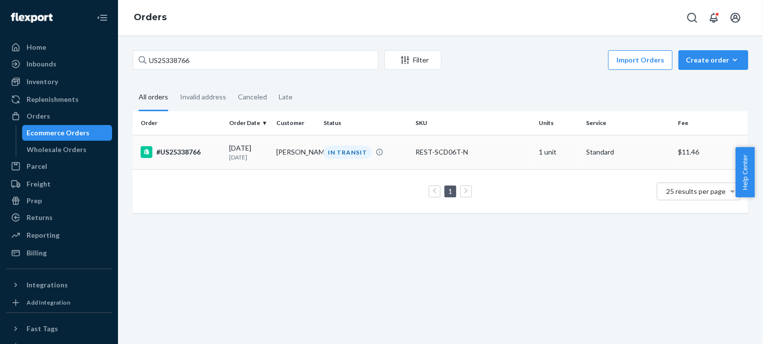
drag, startPoint x: 184, startPoint y: 153, endPoint x: 191, endPoint y: 156, distance: 7.5
click at [185, 153] on div "#US25338766" at bounding box center [181, 152] width 81 height 12
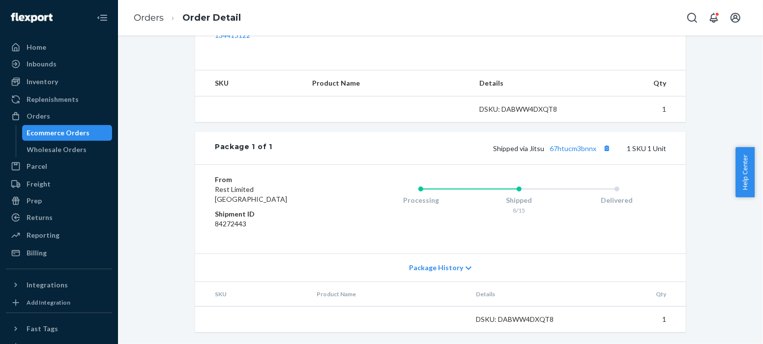
scroll to position [343, 0]
